Goal: Task Accomplishment & Management: Manage account settings

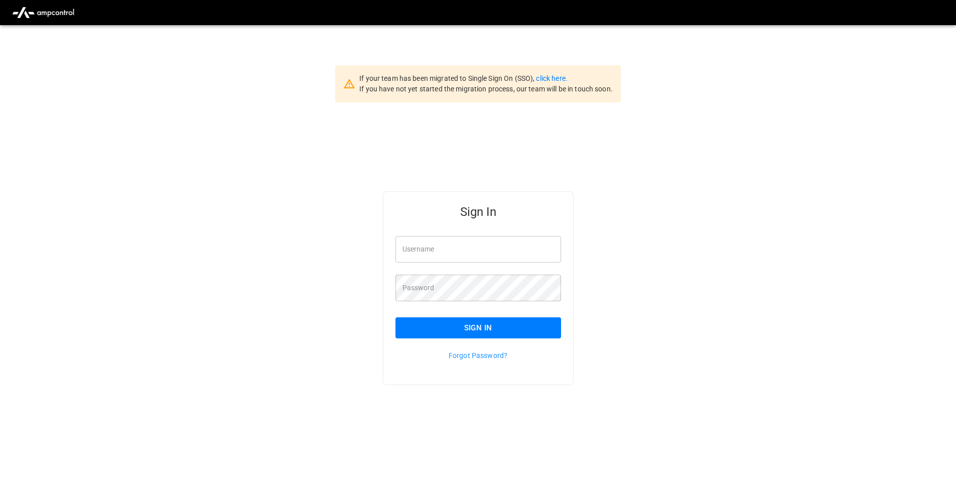
type input "**********"
click at [450, 330] on button "Sign In" at bounding box center [478, 327] width 166 height 21
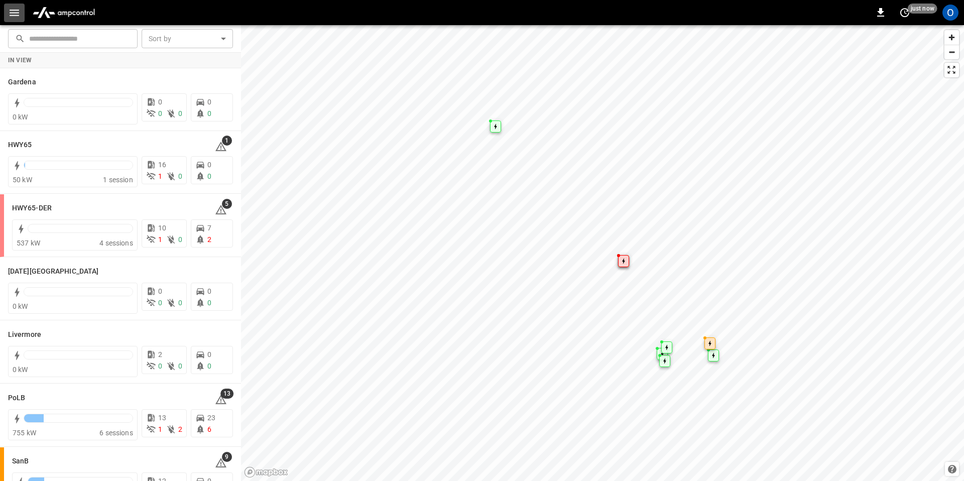
click at [6, 13] on button "button" at bounding box center [14, 13] width 21 height 19
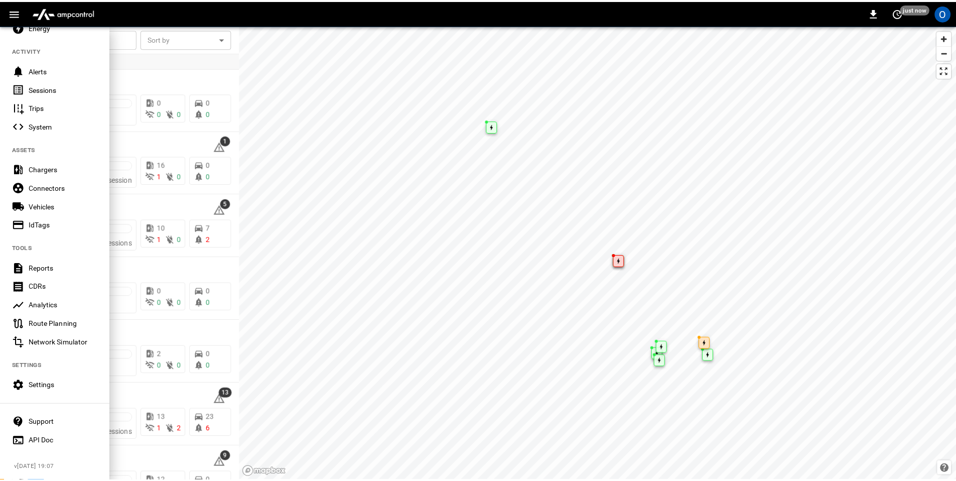
scroll to position [100, 0]
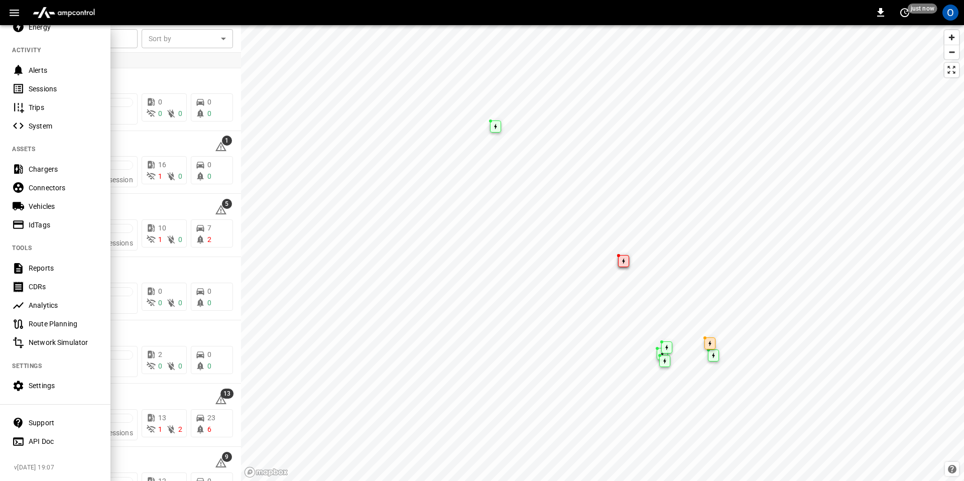
click at [48, 384] on div "Settings" at bounding box center [55, 385] width 110 height 19
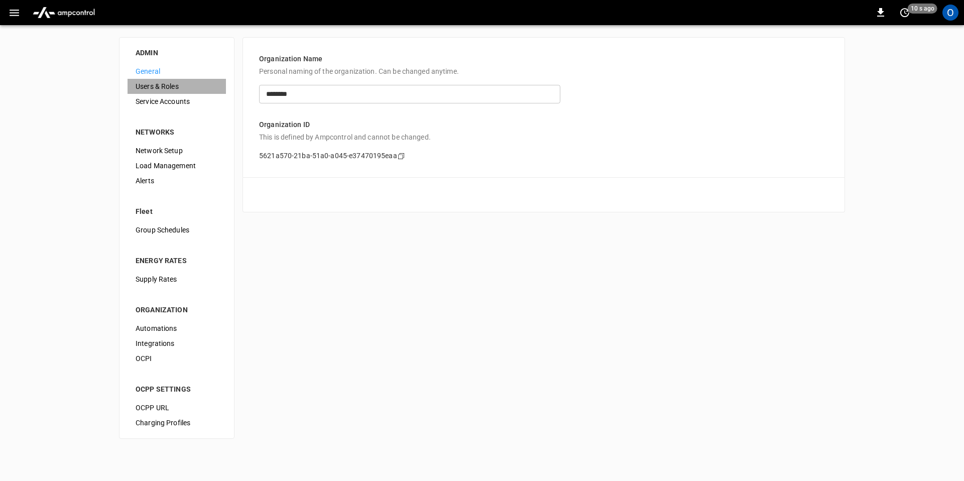
click at [151, 81] on span "Users & Roles" at bounding box center [176, 86] width 82 height 11
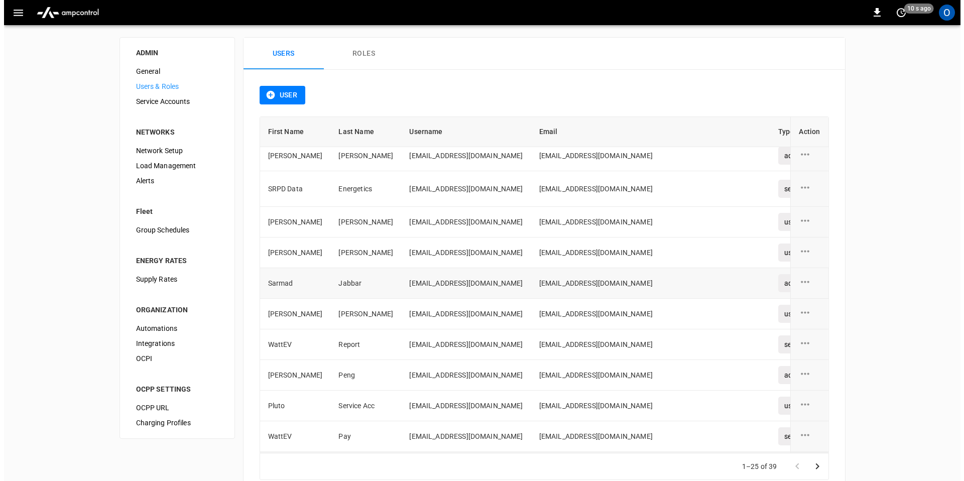
scroll to position [13, 0]
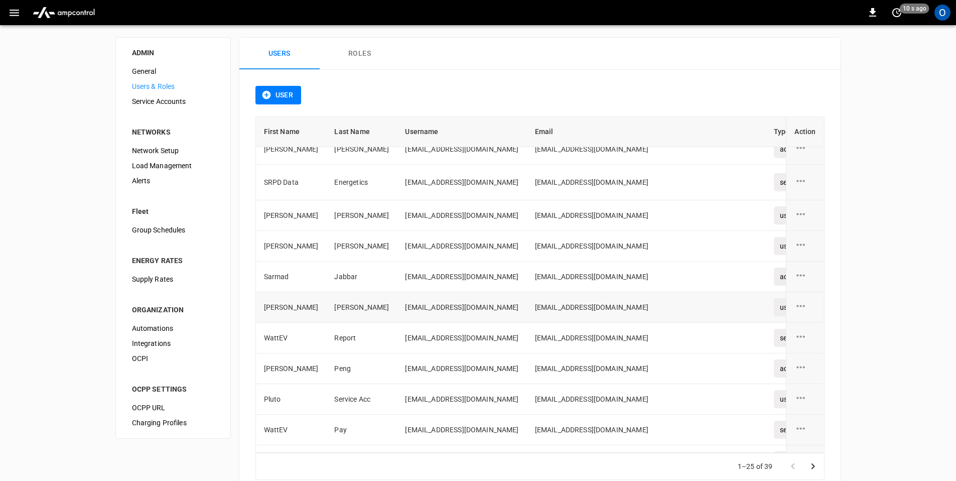
click at [400, 310] on td "[EMAIL_ADDRESS][DOMAIN_NAME]" at bounding box center [461, 307] width 129 height 31
click at [798, 305] on icon "user action options" at bounding box center [801, 306] width 13 height 13
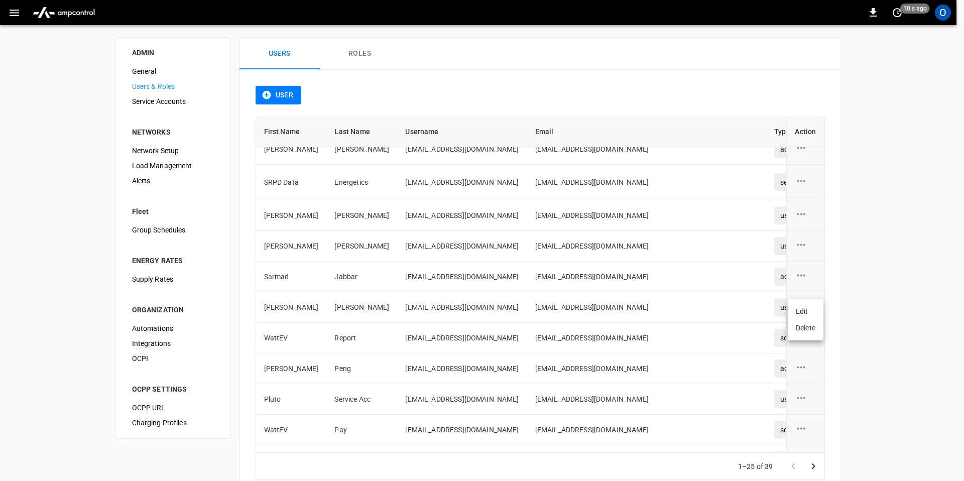
click at [805, 315] on li "Edit" at bounding box center [805, 311] width 36 height 17
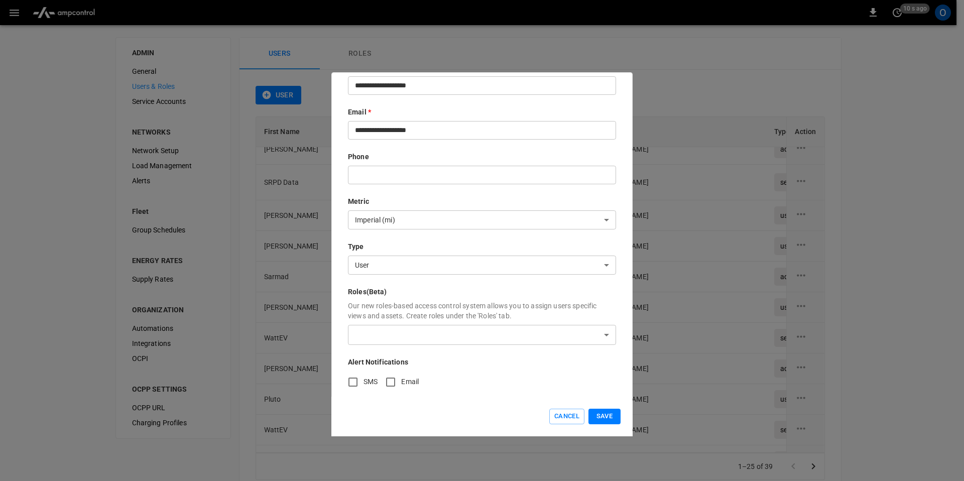
scroll to position [0, 0]
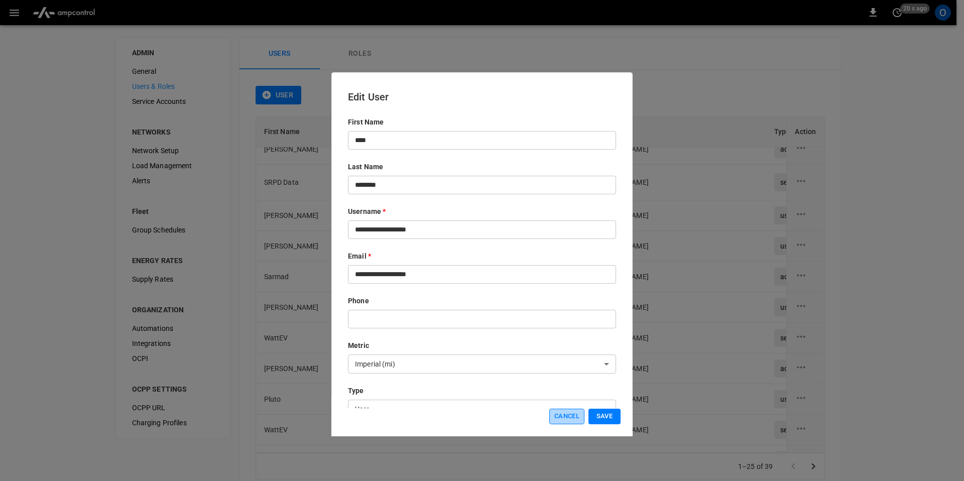
click at [557, 413] on button "Cancel" at bounding box center [566, 416] width 35 height 16
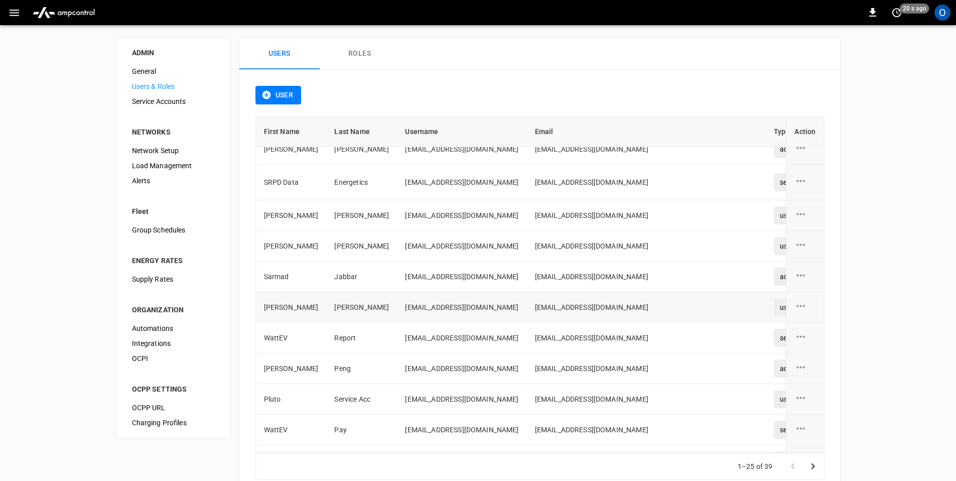
click at [472, 297] on td "[EMAIL_ADDRESS][DOMAIN_NAME]" at bounding box center [461, 307] width 129 height 31
click at [802, 308] on div "user action options" at bounding box center [805, 307] width 21 height 15
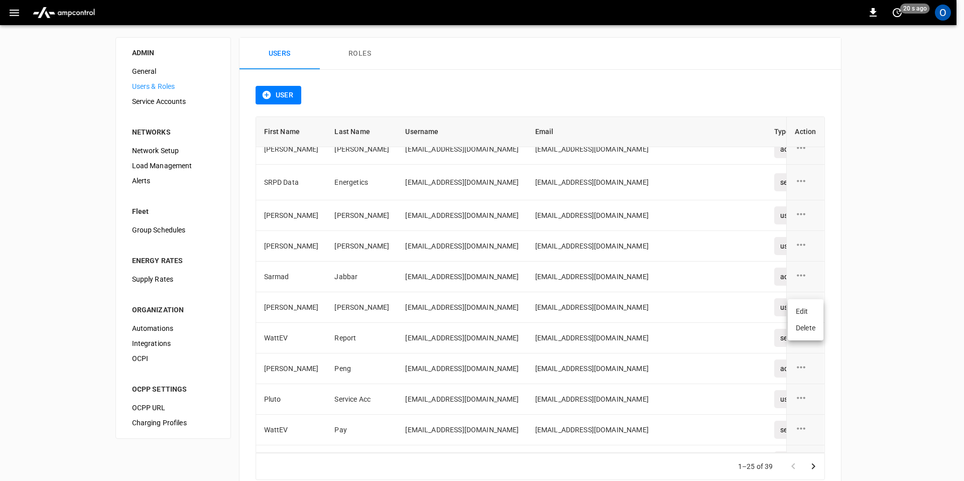
click at [801, 324] on li "Delete" at bounding box center [805, 328] width 36 height 17
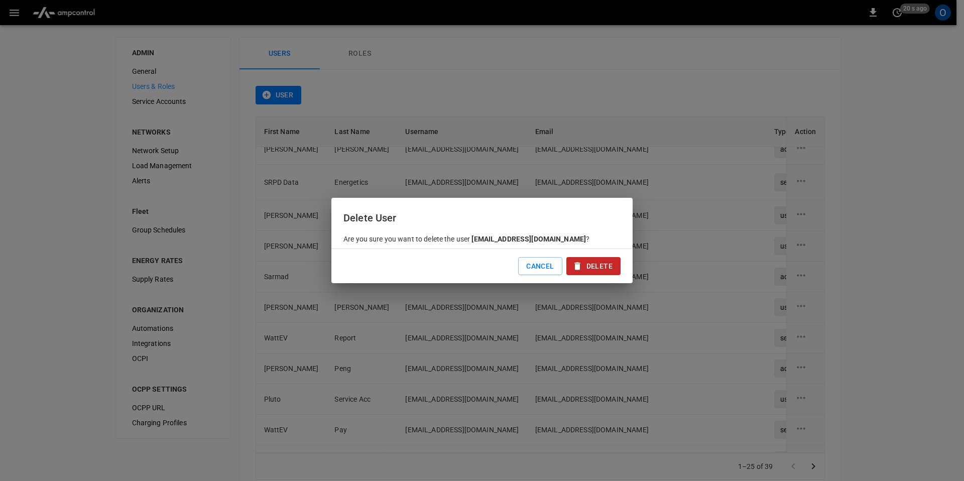
click at [597, 266] on button "Delete" at bounding box center [593, 266] width 54 height 19
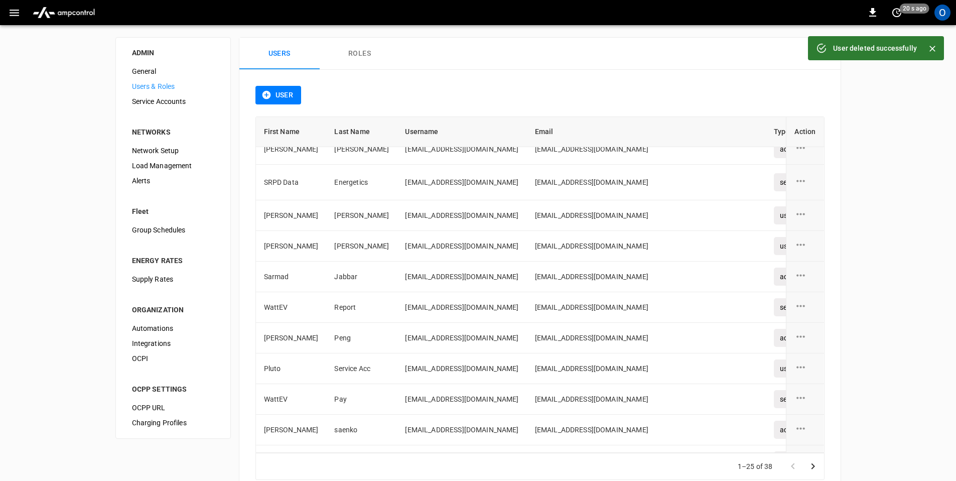
click at [292, 98] on button "User" at bounding box center [278, 95] width 46 height 19
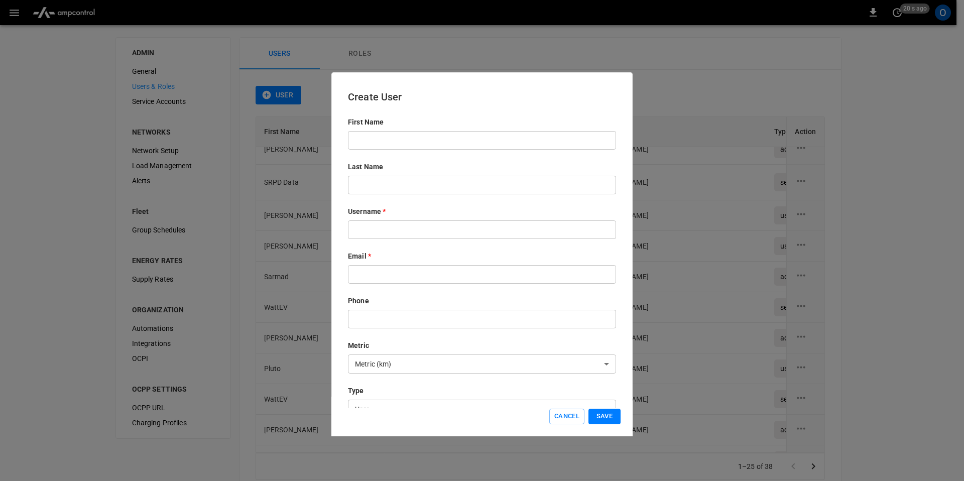
click at [402, 148] on input "text" at bounding box center [482, 140] width 268 height 19
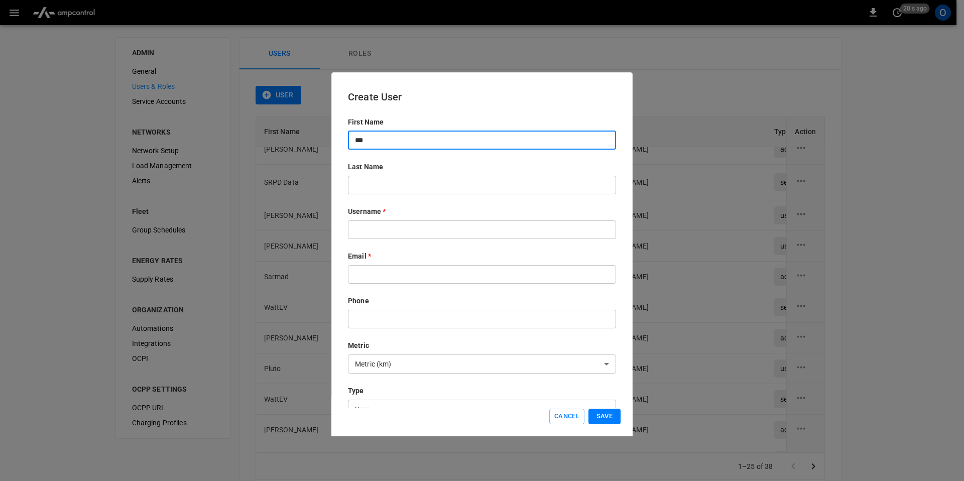
type input "***"
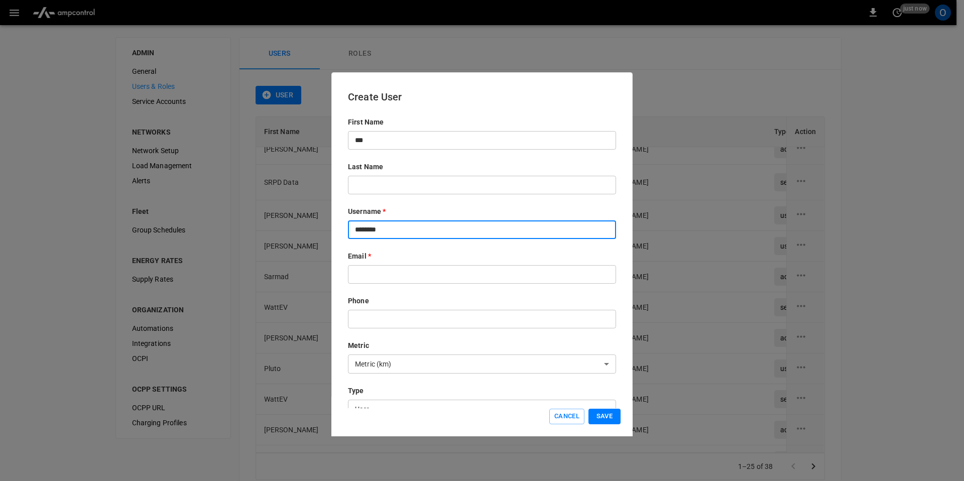
type input "********"
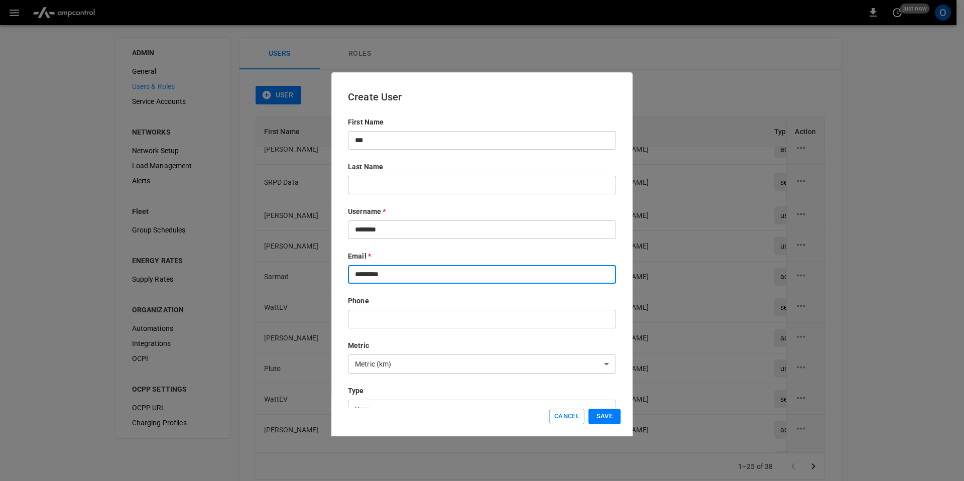
type input "**********"
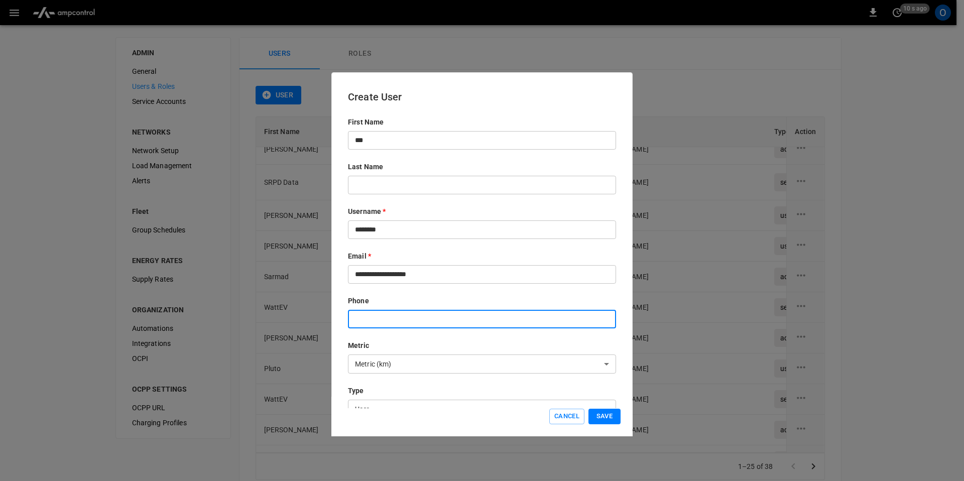
click at [415, 357] on body "0 10 s ago O ADMIN General Users & Roles Service Accounts NETWORKS Network Setu…" at bounding box center [482, 254] width 964 height 508
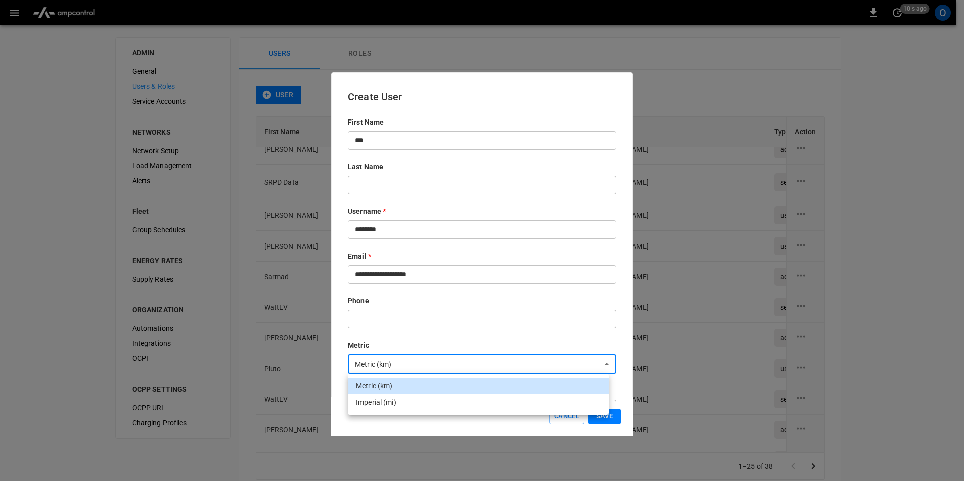
click at [417, 405] on li "Imperial (mi)" at bounding box center [478, 402] width 260 height 17
type input "*****"
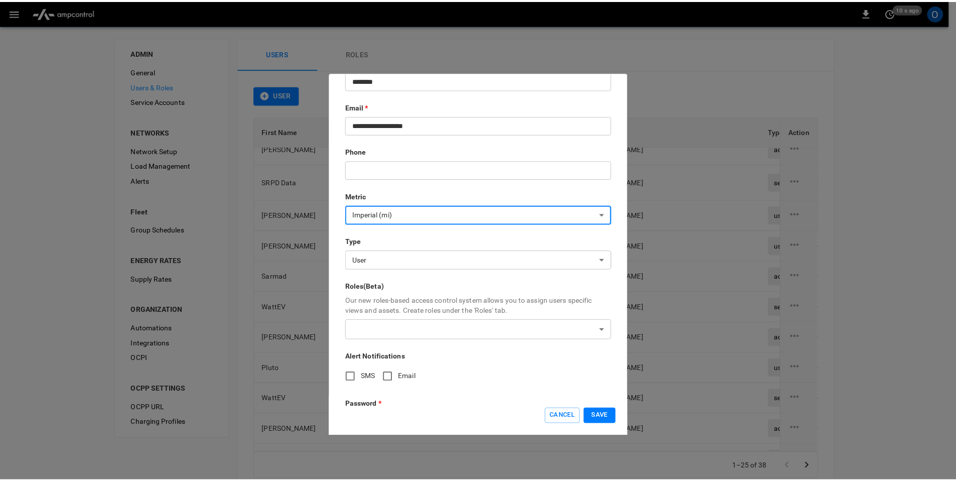
scroll to position [196, 0]
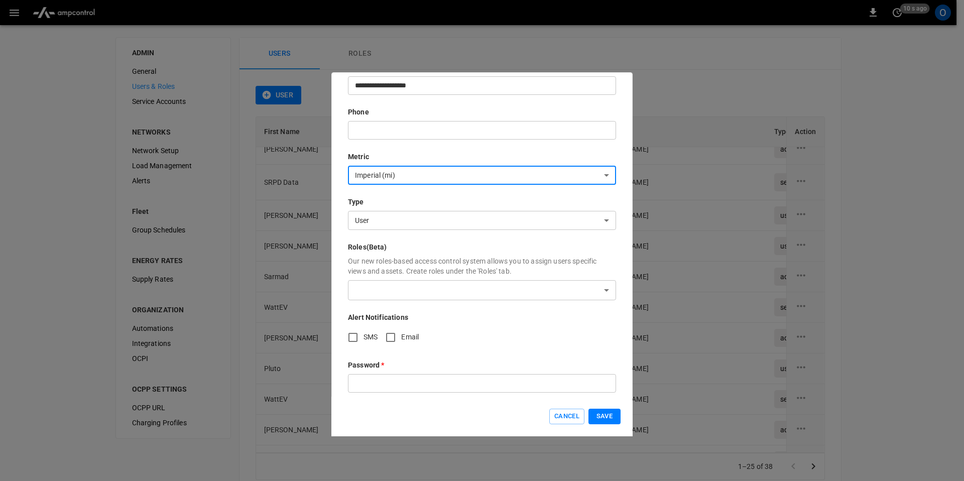
click at [410, 281] on body "0 10 s ago O ADMIN General Users & Roles Service Accounts NETWORKS Network Setu…" at bounding box center [482, 254] width 964 height 508
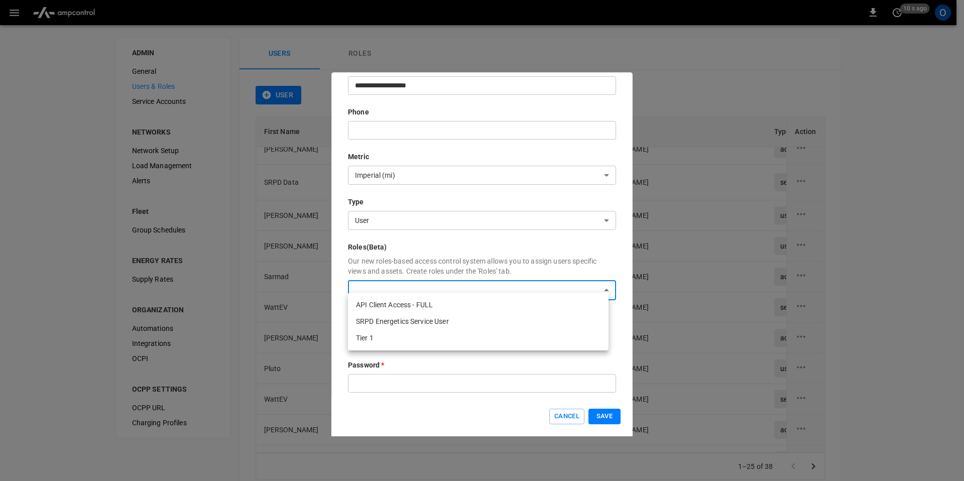
click at [414, 203] on div at bounding box center [482, 240] width 964 height 481
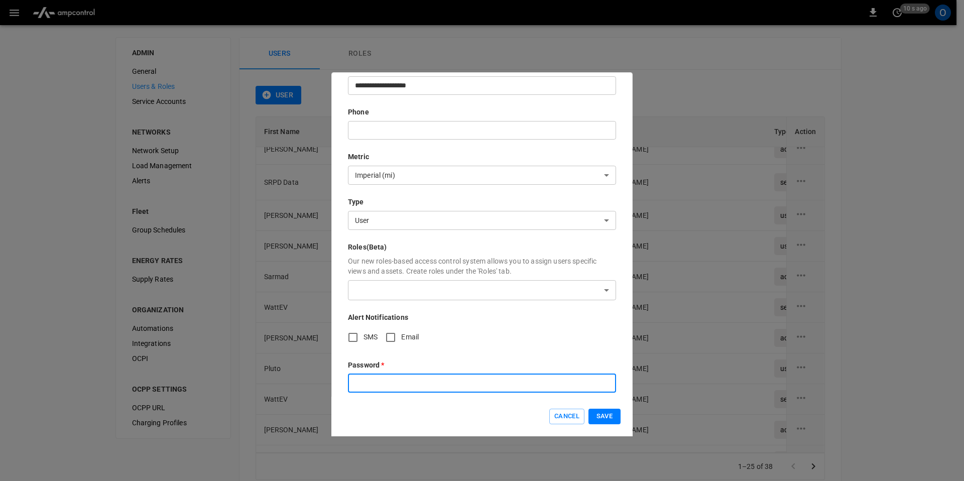
click at [386, 374] on input "text" at bounding box center [482, 383] width 268 height 19
type input "**********"
click at [615, 411] on button "Save" at bounding box center [604, 416] width 32 height 16
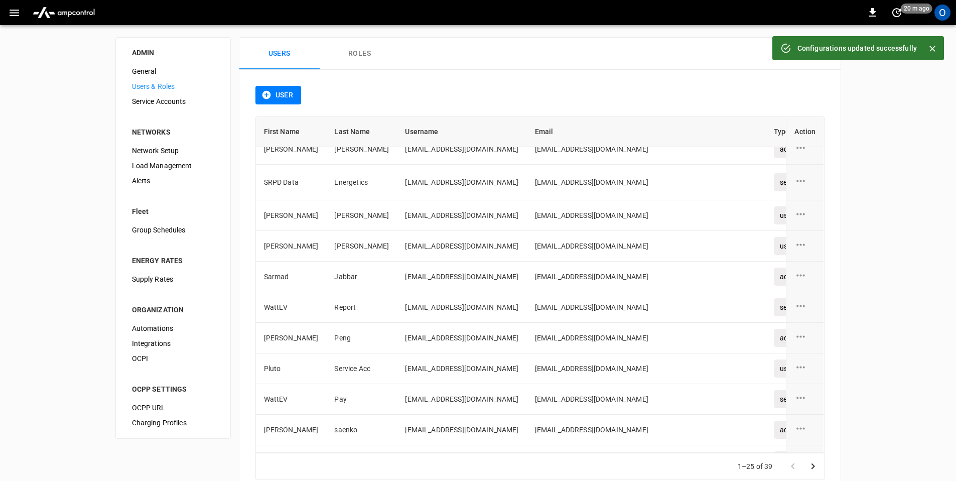
scroll to position [13, 0]
